Goal: Task Accomplishment & Management: Manage account settings

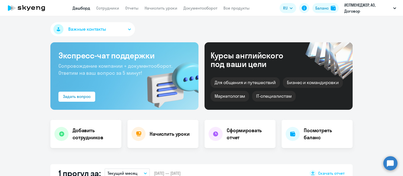
select select "30"
click at [109, 8] on link "Сотрудники" at bounding box center [107, 8] width 23 height 5
select select "30"
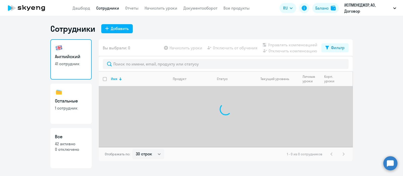
click at [63, 103] on h3 "Остальные" at bounding box center [71, 101] width 32 height 7
select select "30"
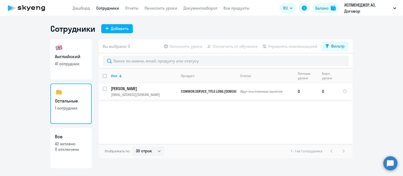
click at [142, 89] on p "[PERSON_NAME]" at bounding box center [144, 89] width 66 height 6
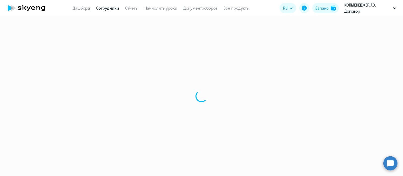
select select "others"
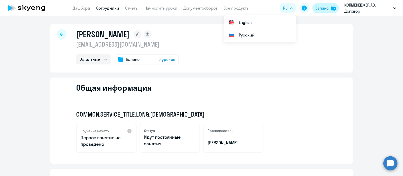
click at [319, 7] on div "Баланс" at bounding box center [321, 8] width 13 height 6
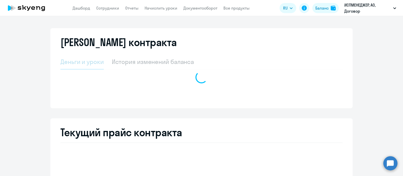
select select "english_adult_not_native_speaker"
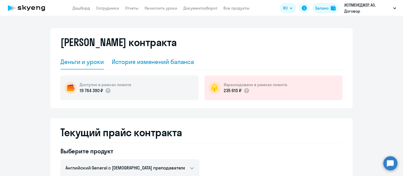
drag, startPoint x: 162, startPoint y: 61, endPoint x: 166, endPoint y: 73, distance: 12.8
click at [162, 61] on div "История изменений баланса" at bounding box center [153, 62] width 82 height 8
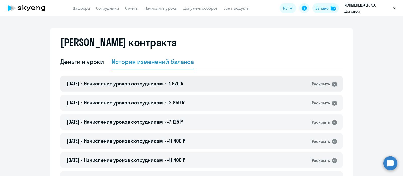
click at [332, 83] on icon at bounding box center [334, 84] width 5 height 5
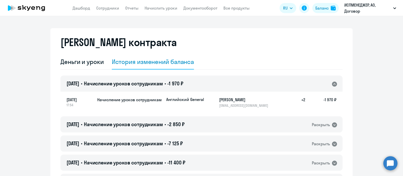
click at [332, 83] on icon at bounding box center [334, 84] width 5 height 5
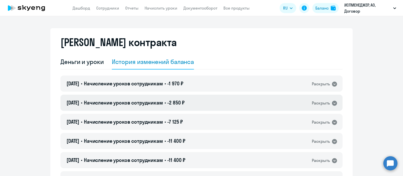
click at [332, 102] on icon at bounding box center [334, 103] width 5 height 5
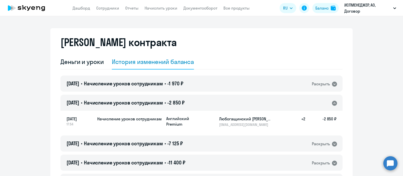
click at [332, 102] on icon at bounding box center [334, 103] width 5 height 5
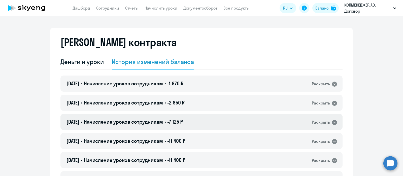
click at [332, 123] on icon at bounding box center [334, 122] width 5 height 5
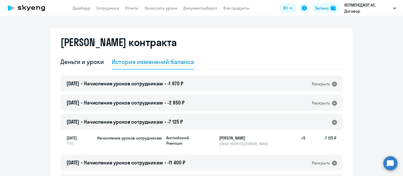
click at [332, 122] on icon at bounding box center [334, 122] width 5 height 5
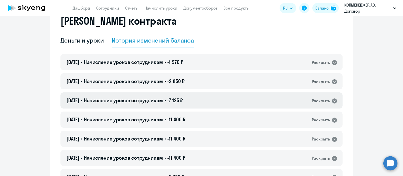
scroll to position [31, 0]
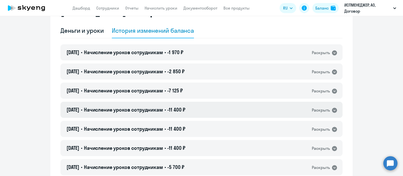
click at [331, 106] on div "[DATE] • Начисление уроков сотрудникам • -11 400 ₽ Раскрыть" at bounding box center [201, 110] width 282 height 16
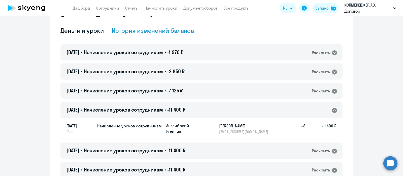
click at [331, 106] on div "[DATE] • Начисление уроков сотрудникам • -11 400 ₽ Раскрыть" at bounding box center [201, 110] width 282 height 16
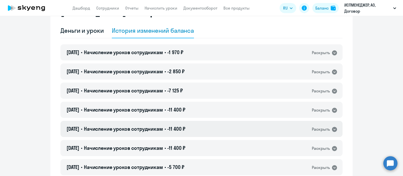
click at [332, 127] on icon at bounding box center [334, 129] width 5 height 5
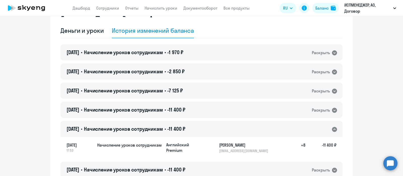
click at [332, 128] on icon at bounding box center [334, 129] width 5 height 5
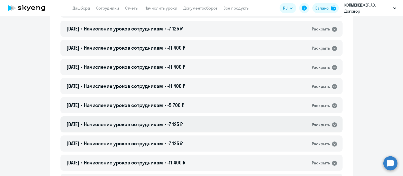
scroll to position [94, 0]
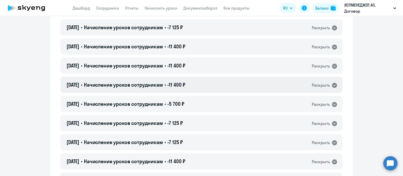
click at [332, 85] on icon at bounding box center [334, 85] width 5 height 5
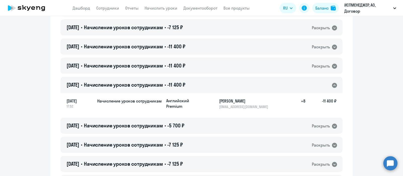
click at [332, 85] on icon at bounding box center [334, 85] width 5 height 5
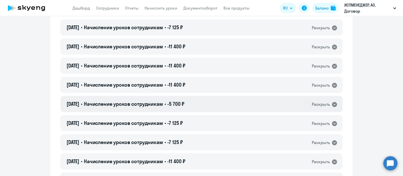
click at [332, 105] on icon at bounding box center [334, 104] width 5 height 5
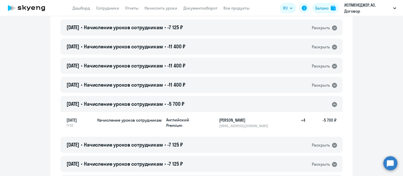
click at [332, 105] on icon at bounding box center [334, 104] width 5 height 5
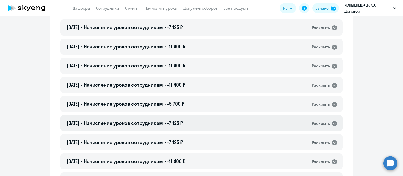
click at [332, 120] on div "Раскрыть" at bounding box center [324, 123] width 26 height 7
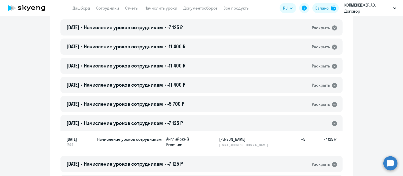
click at [332, 125] on icon at bounding box center [334, 123] width 5 height 5
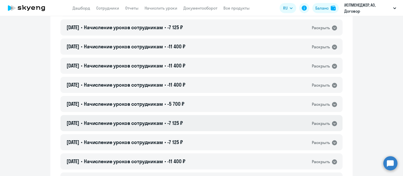
scroll to position [157, 0]
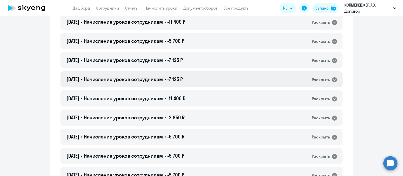
click at [332, 81] on icon at bounding box center [334, 79] width 5 height 5
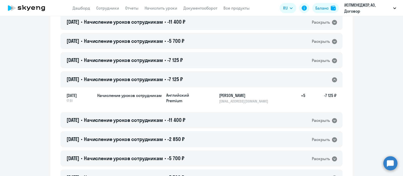
click at [332, 81] on icon at bounding box center [334, 79] width 5 height 5
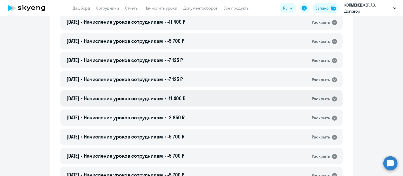
click at [333, 100] on icon at bounding box center [334, 98] width 5 height 5
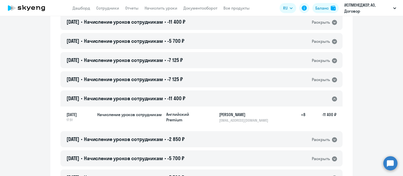
click at [333, 100] on icon at bounding box center [334, 98] width 5 height 5
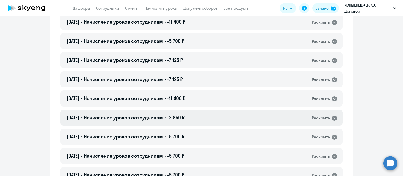
click at [332, 119] on icon at bounding box center [334, 117] width 5 height 5
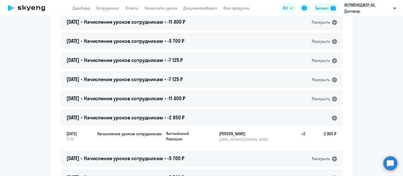
click at [332, 119] on icon at bounding box center [334, 117] width 5 height 5
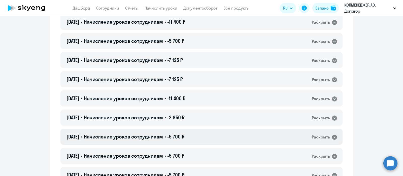
click at [332, 135] on icon at bounding box center [334, 137] width 5 height 5
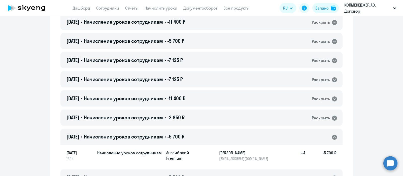
click at [332, 135] on icon at bounding box center [334, 137] width 5 height 5
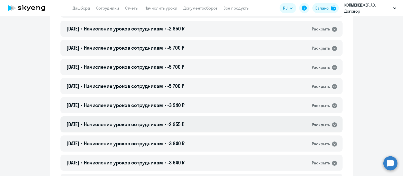
scroll to position [251, 0]
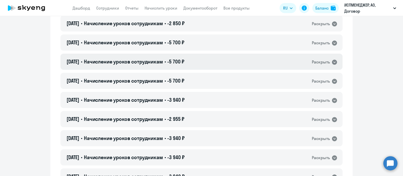
click at [332, 60] on icon at bounding box center [334, 62] width 5 height 5
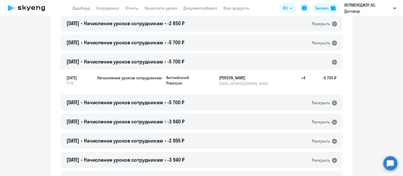
click at [332, 60] on icon at bounding box center [334, 62] width 5 height 5
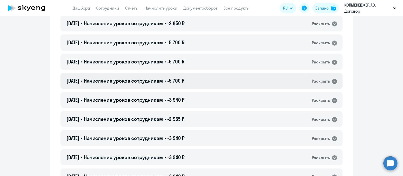
click at [332, 82] on icon at bounding box center [334, 81] width 5 height 5
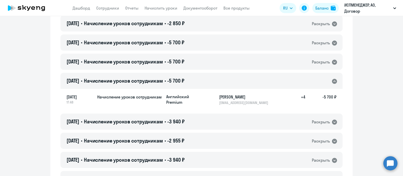
click at [332, 82] on icon at bounding box center [334, 81] width 5 height 5
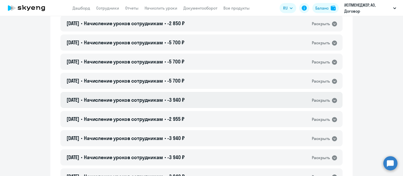
click at [332, 101] on icon at bounding box center [334, 100] width 5 height 5
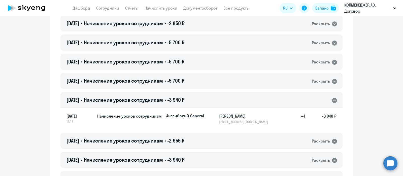
click at [332, 101] on icon at bounding box center [334, 100] width 5 height 5
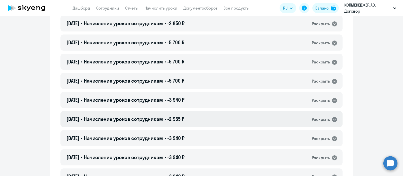
click at [332, 119] on icon at bounding box center [334, 119] width 5 height 5
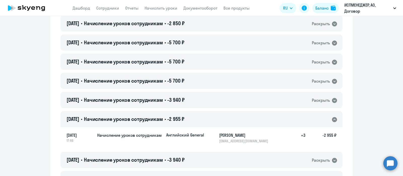
click at [332, 119] on icon at bounding box center [334, 119] width 5 height 5
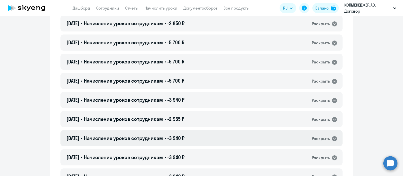
click at [332, 139] on icon at bounding box center [334, 138] width 5 height 5
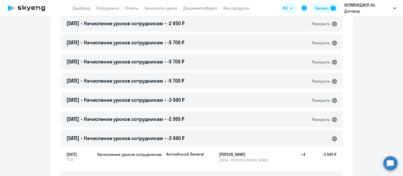
click at [332, 139] on icon at bounding box center [334, 138] width 5 height 5
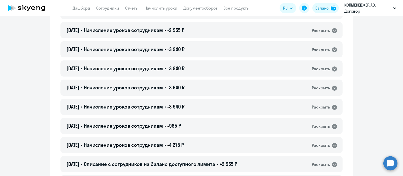
scroll to position [346, 0]
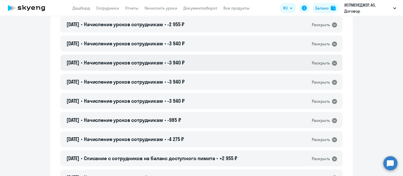
click at [332, 62] on icon at bounding box center [334, 63] width 5 height 5
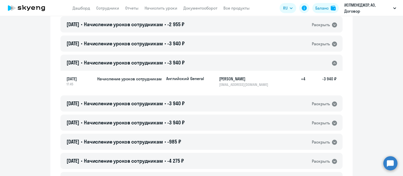
click at [332, 62] on icon at bounding box center [334, 63] width 5 height 5
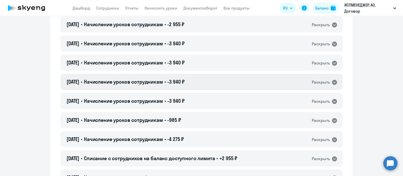
click at [334, 80] on icon at bounding box center [334, 82] width 6 height 6
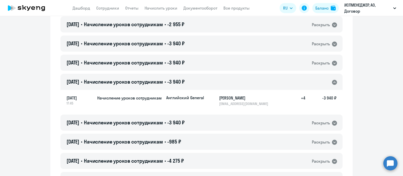
click at [333, 80] on icon at bounding box center [334, 82] width 5 height 5
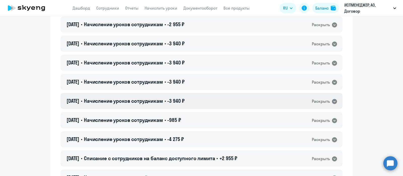
click at [331, 102] on icon at bounding box center [334, 101] width 6 height 6
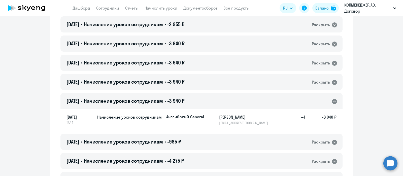
click at [331, 102] on icon at bounding box center [334, 101] width 6 height 6
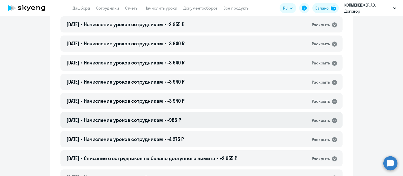
click at [331, 118] on icon at bounding box center [334, 120] width 6 height 6
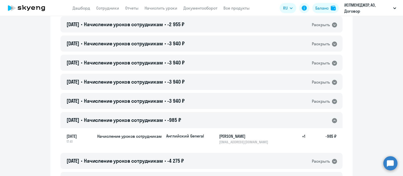
click at [331, 118] on icon at bounding box center [334, 120] width 6 height 6
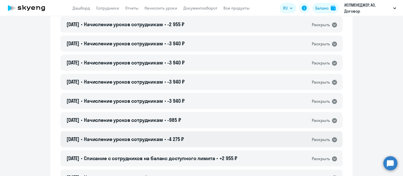
click at [332, 138] on icon at bounding box center [334, 139] width 5 height 5
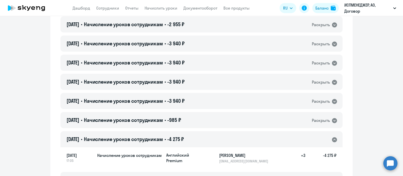
click at [332, 138] on icon at bounding box center [334, 139] width 5 height 5
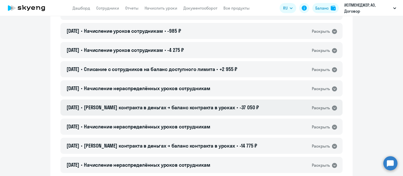
scroll to position [440, 0]
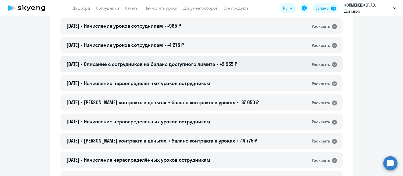
click at [331, 64] on icon at bounding box center [334, 65] width 6 height 6
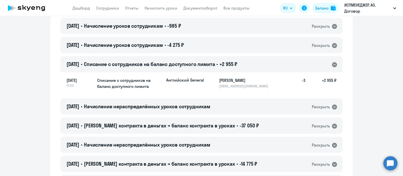
click at [331, 64] on icon at bounding box center [334, 65] width 6 height 6
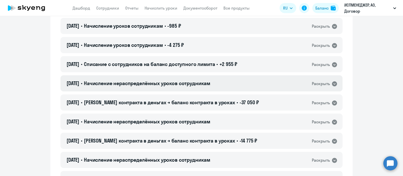
click at [332, 82] on icon at bounding box center [334, 83] width 5 height 5
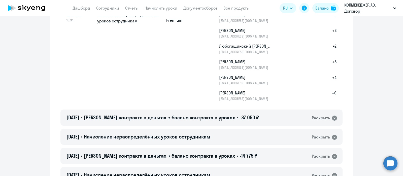
scroll to position [535, 0]
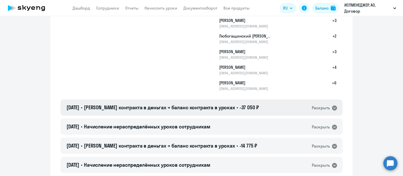
click at [332, 106] on icon at bounding box center [334, 107] width 5 height 5
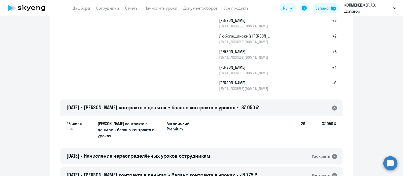
click at [332, 106] on icon at bounding box center [334, 107] width 5 height 5
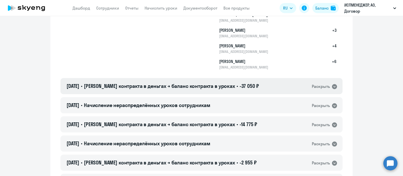
scroll to position [566, 0]
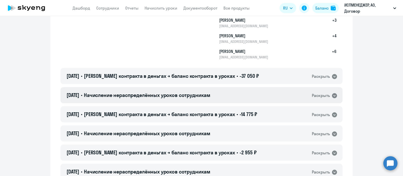
click at [333, 96] on icon at bounding box center [334, 95] width 5 height 5
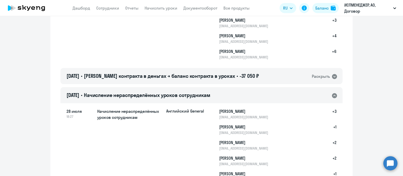
click at [333, 96] on icon at bounding box center [334, 95] width 5 height 5
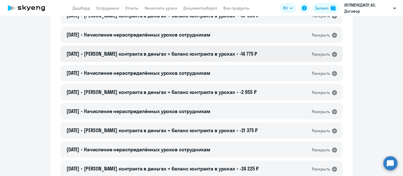
scroll to position [629, 0]
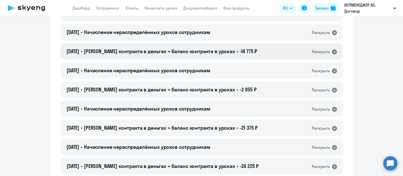
click at [332, 52] on icon at bounding box center [334, 51] width 5 height 5
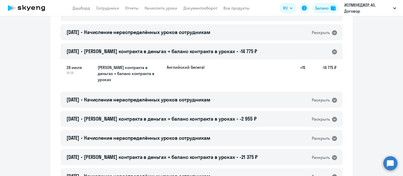
click at [332, 52] on icon at bounding box center [334, 51] width 5 height 5
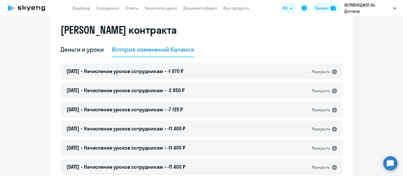
scroll to position [0, 0]
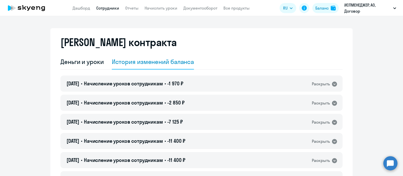
click at [113, 9] on link "Сотрудники" at bounding box center [107, 8] width 23 height 5
select select "30"
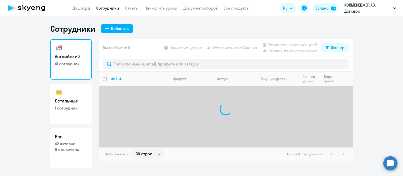
click at [72, 96] on link "Остальные 1 сотрудник" at bounding box center [70, 104] width 41 height 40
select select "30"
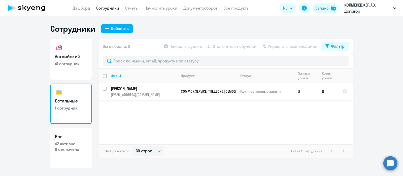
click at [136, 88] on p "[PERSON_NAME]" at bounding box center [144, 89] width 66 height 6
select select "others"
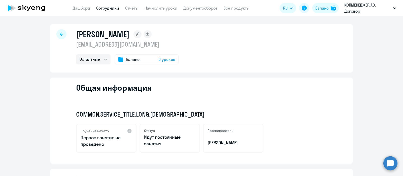
drag, startPoint x: 152, startPoint y: 45, endPoint x: 75, endPoint y: 41, distance: 77.1
click at [76, 41] on p "[EMAIL_ADDRESS][DOMAIN_NAME]" at bounding box center [127, 44] width 103 height 8
copy p "[EMAIL_ADDRESS][DOMAIN_NAME]"
click at [60, 33] on icon at bounding box center [61, 34] width 3 height 4
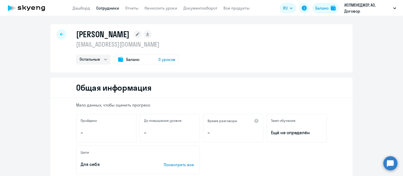
click at [60, 36] on icon at bounding box center [61, 34] width 3 height 4
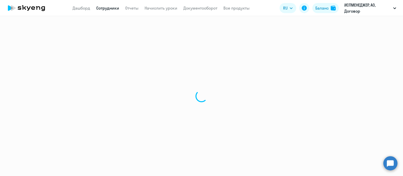
select select "30"
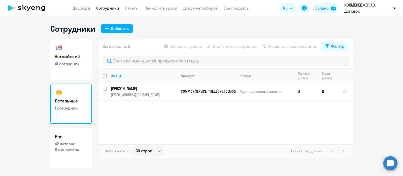
click at [105, 88] on input "select row 42190908" at bounding box center [108, 92] width 10 height 10
checkbox input "true"
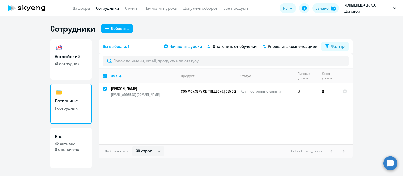
click at [185, 46] on span "Начислить уроки" at bounding box center [185, 46] width 33 height 6
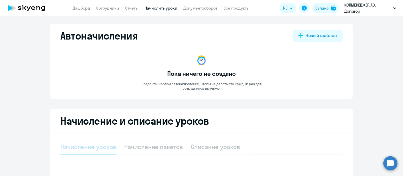
select select "10"
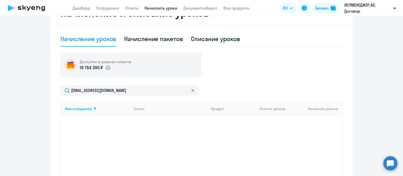
scroll to position [94, 0]
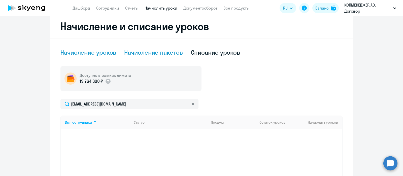
click at [146, 53] on div "Начисление пакетов" at bounding box center [153, 52] width 58 height 8
select select "10"
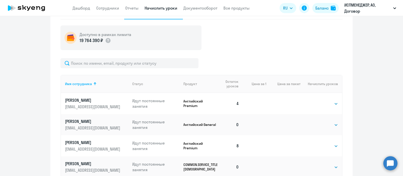
scroll to position [157, 0]
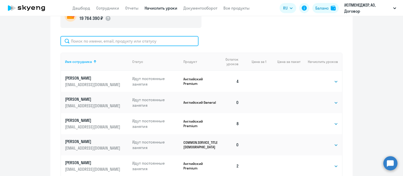
click at [108, 43] on input "text" at bounding box center [129, 41] width 138 height 10
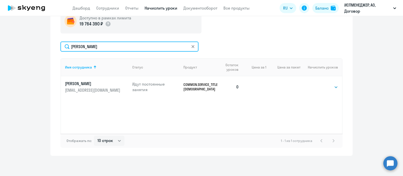
scroll to position [152, 0]
type input "[PERSON_NAME]"
